Goal: Task Accomplishment & Management: Manage account settings

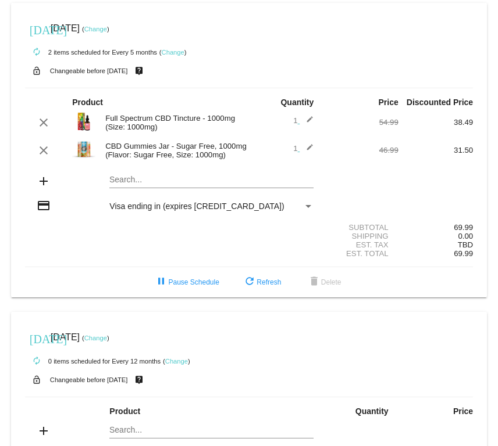
click at [56, 117] on div "clear Full Spectrum CBD Tincture - 1000mg (Size: 1000mg) 1 edit 54.99 38.49" at bounding box center [249, 122] width 448 height 25
click at [51, 124] on button "clear" at bounding box center [43, 123] width 17 height 14
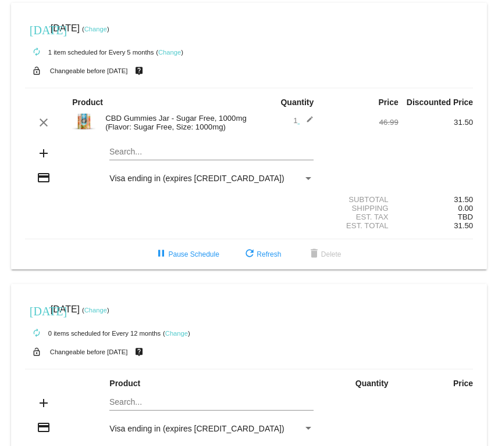
click at [107, 29] on link "Change" at bounding box center [95, 29] width 23 height 7
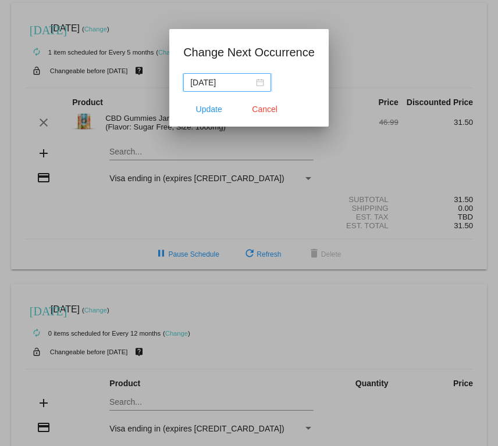
click at [255, 85] on div "[DATE]" at bounding box center [227, 82] width 74 height 13
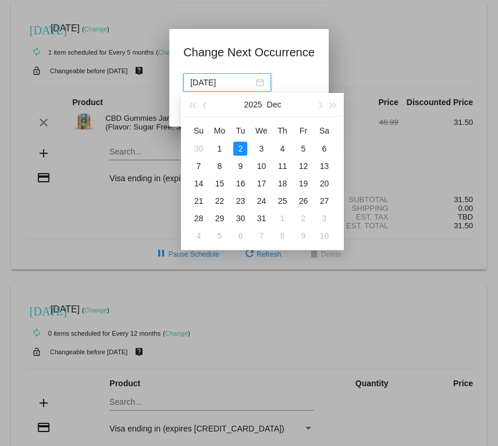
click at [209, 108] on button "button" at bounding box center [205, 104] width 13 height 23
click at [209, 110] on button "button" at bounding box center [205, 104] width 13 height 23
click at [202, 113] on button "button" at bounding box center [205, 104] width 13 height 23
click at [227, 151] on td "1" at bounding box center [219, 148] width 21 height 17
type input "[DATE]"
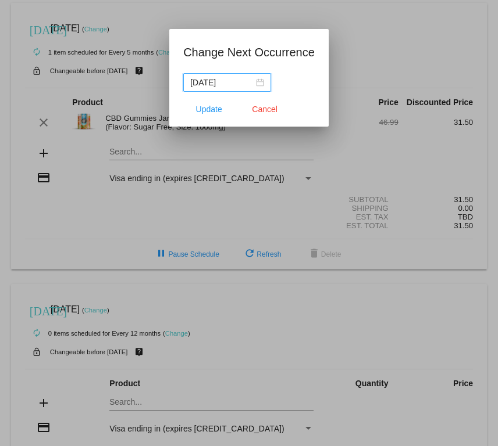
click at [213, 110] on span "Update" at bounding box center [209, 109] width 26 height 9
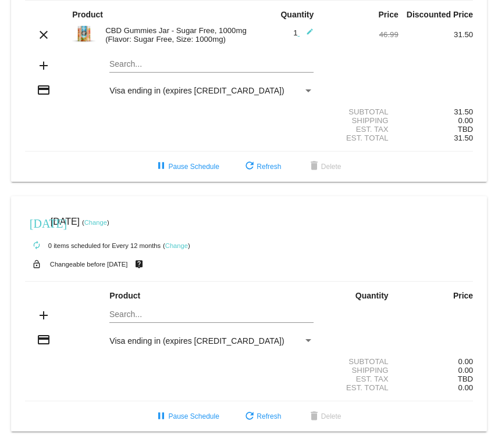
scroll to position [105, 0]
click at [107, 219] on link "Change" at bounding box center [95, 222] width 23 height 7
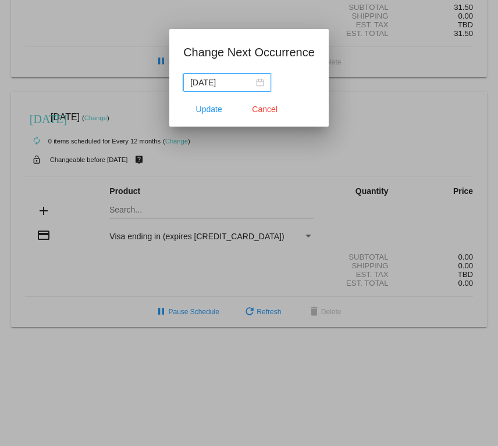
click at [385, 108] on div at bounding box center [249, 223] width 498 height 446
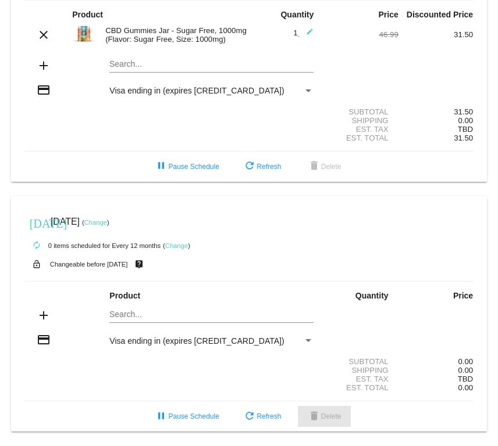
click at [328, 423] on button "delete Delete" at bounding box center [324, 416] width 53 height 21
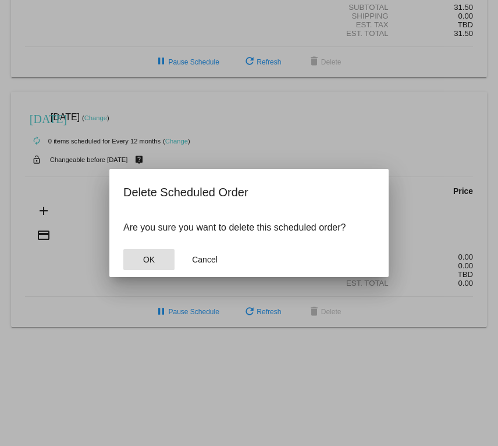
click at [151, 270] on button "OK" at bounding box center [148, 259] width 51 height 21
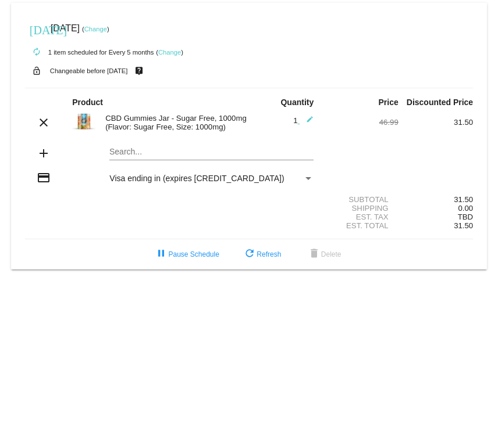
scroll to position [0, 0]
